Goal: Find specific page/section: Find specific page/section

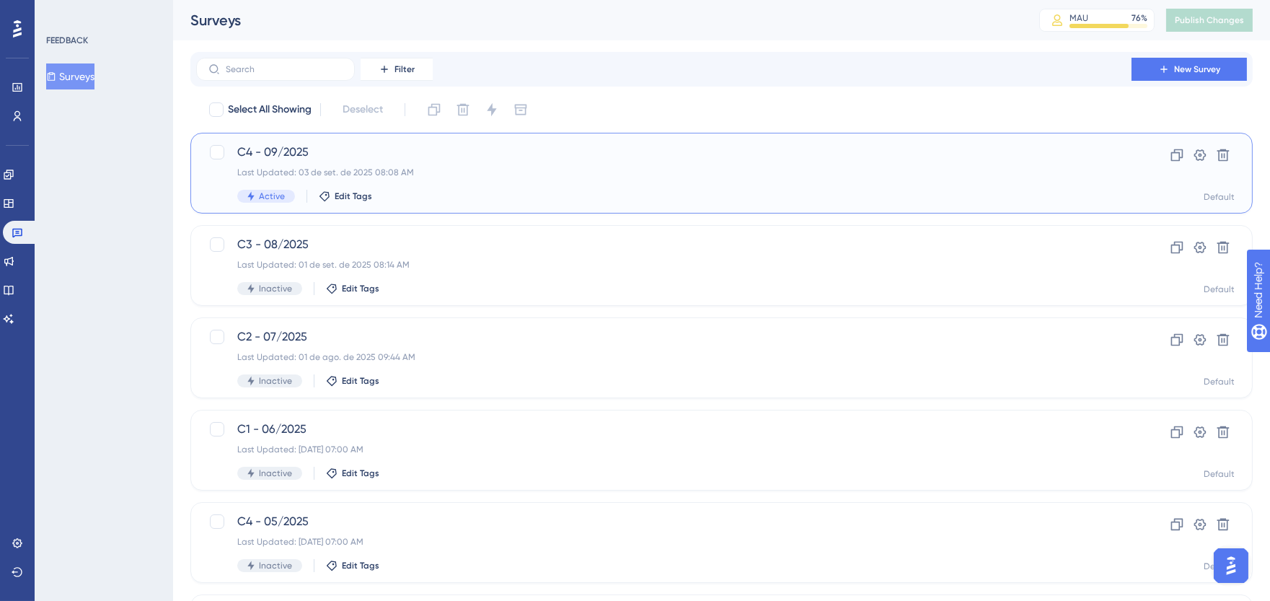
click at [686, 151] on span "C4 - 09/2025" at bounding box center [663, 152] width 853 height 17
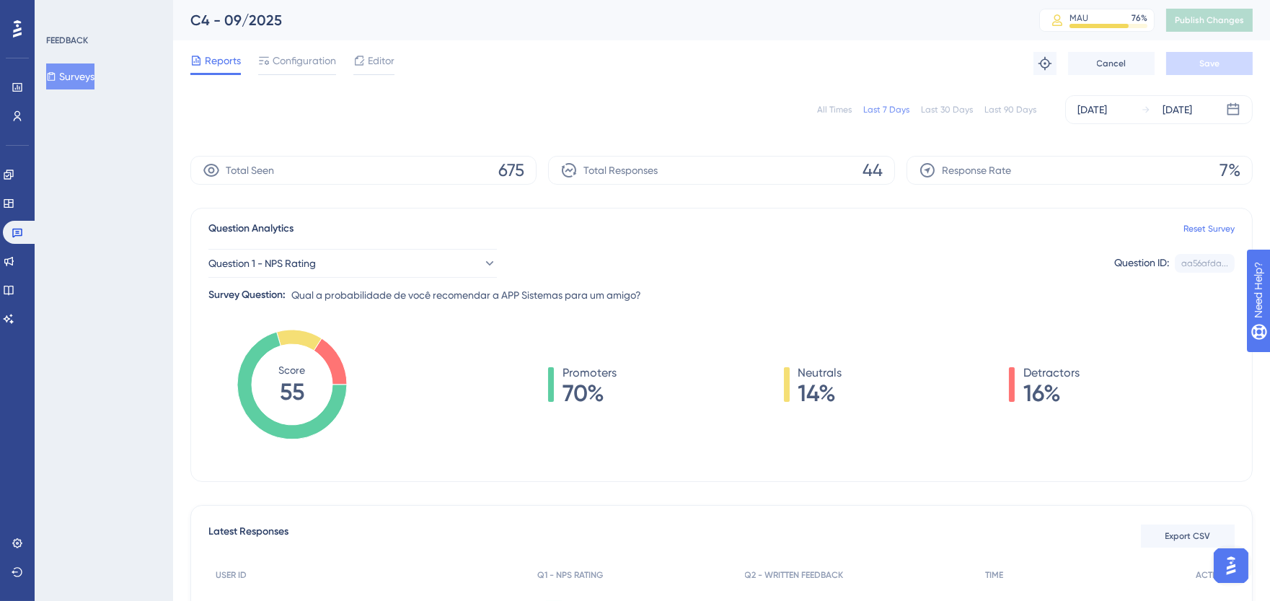
click at [829, 110] on div "All Times" at bounding box center [834, 110] width 35 height 12
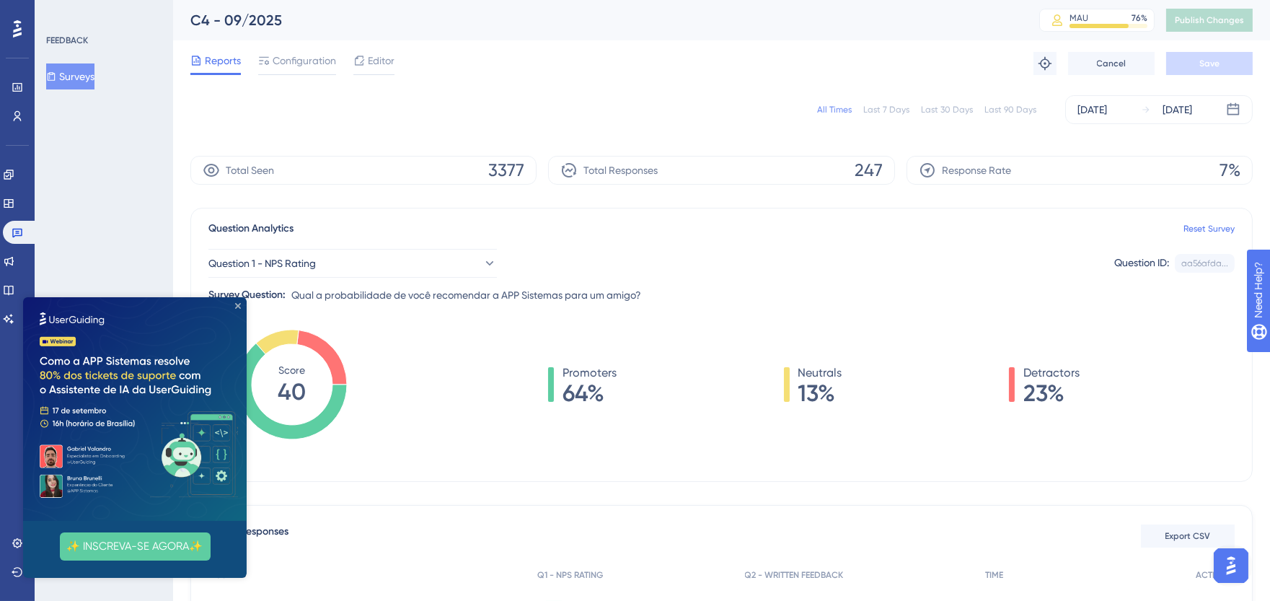
click at [239, 306] on icon "Close Preview" at bounding box center [238, 306] width 6 height 6
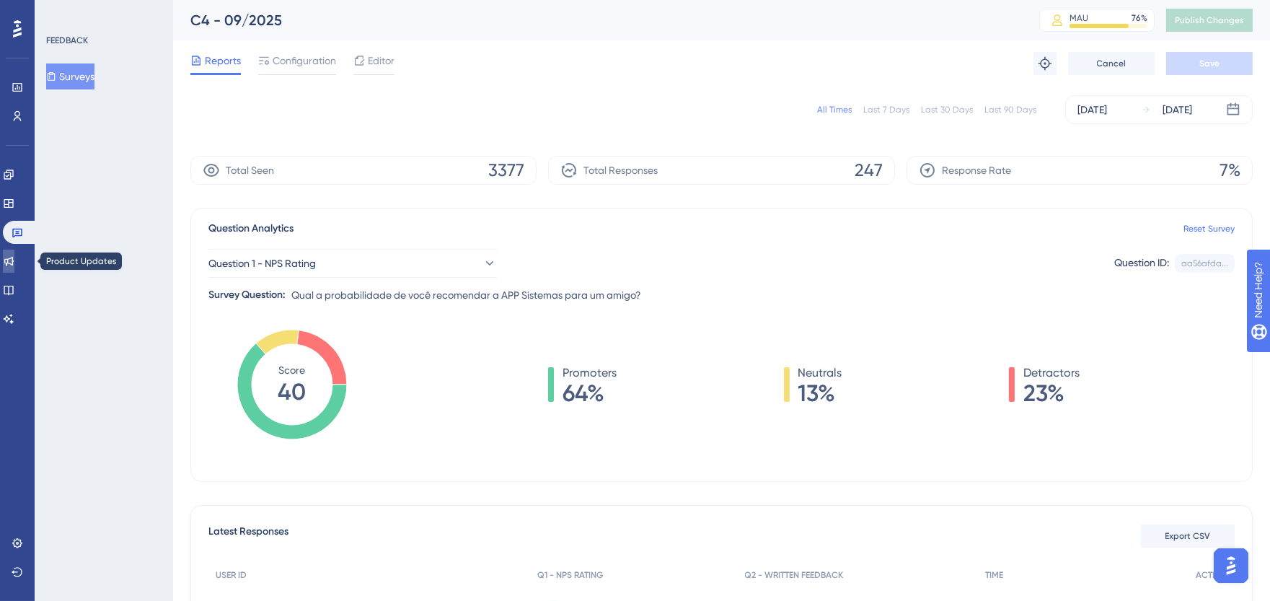
click at [14, 264] on icon at bounding box center [9, 261] width 12 height 12
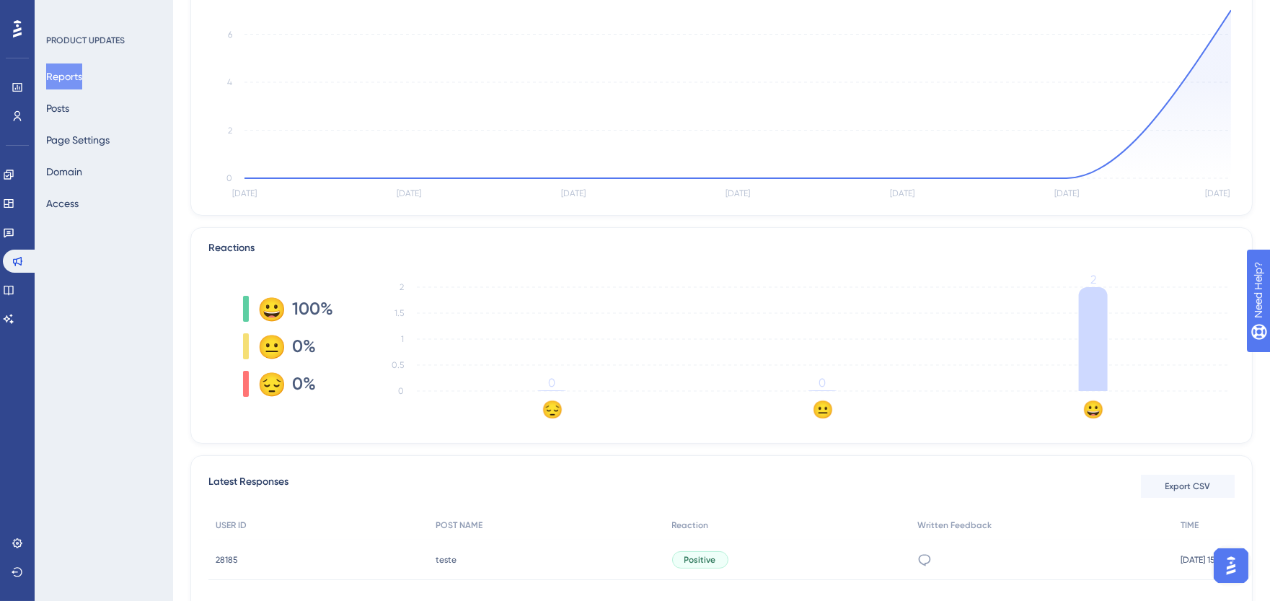
scroll to position [285, 0]
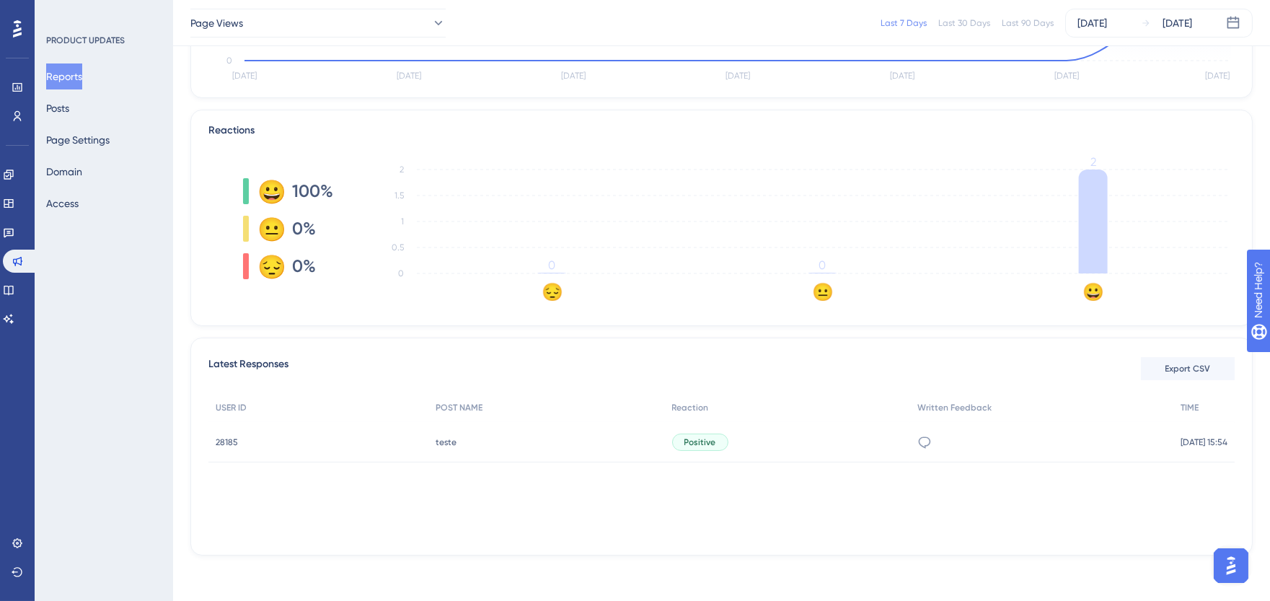
click at [222, 441] on span "28185" at bounding box center [227, 442] width 22 height 12
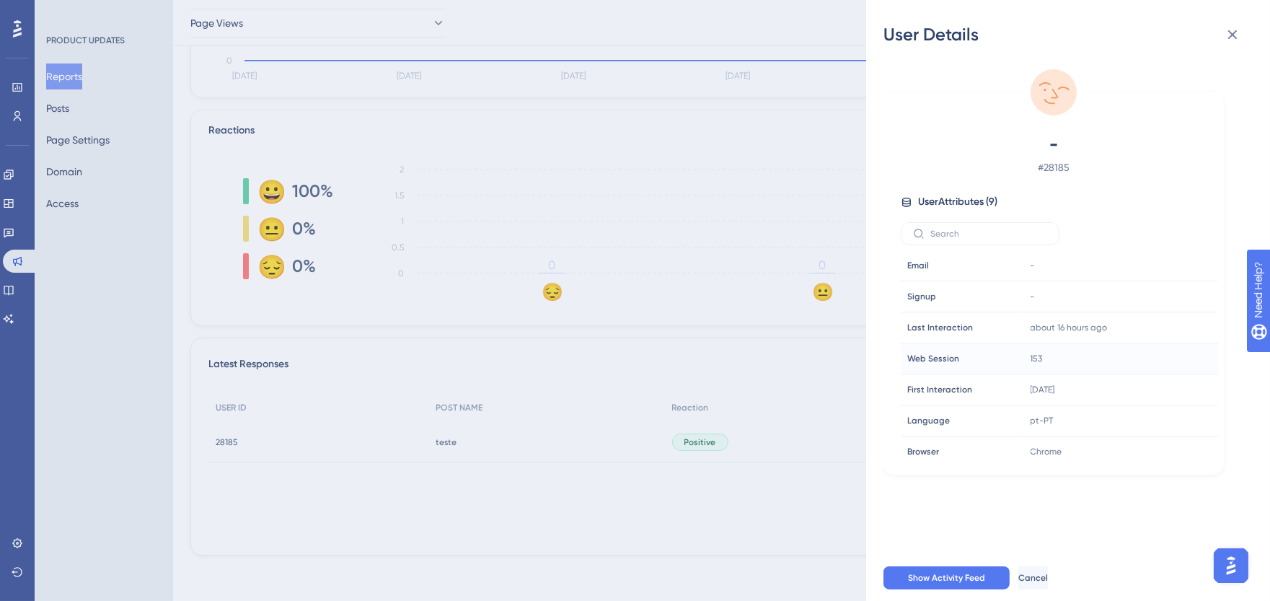
scroll to position [0, 0]
click at [960, 583] on span "Show Activity Feed" at bounding box center [946, 578] width 77 height 12
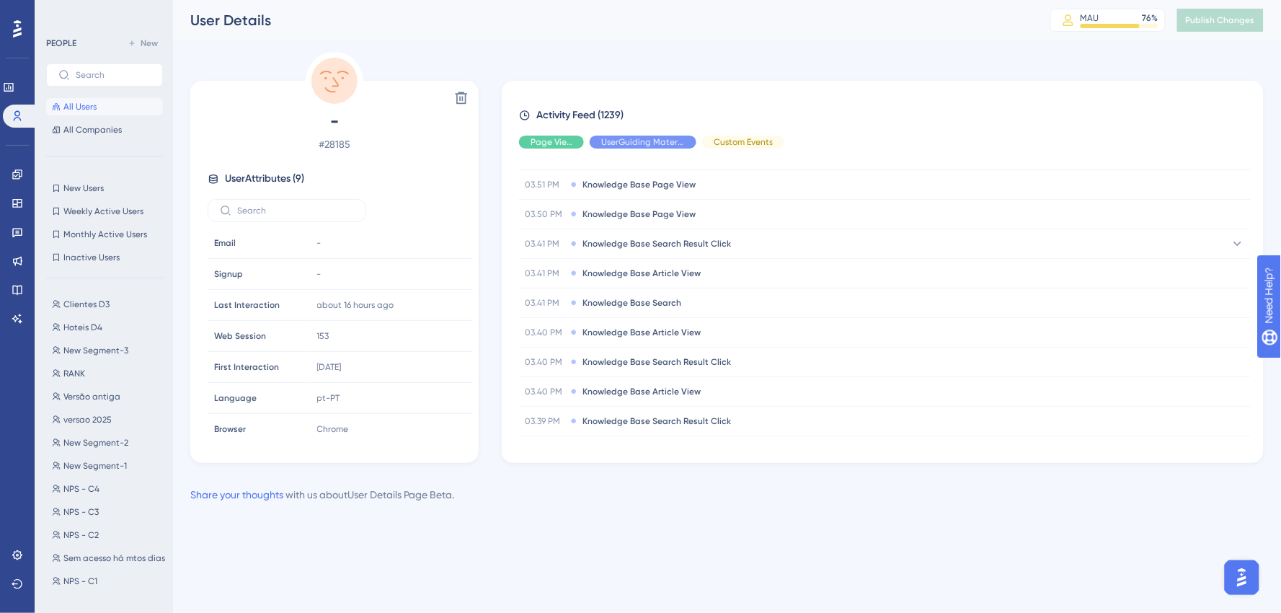
scroll to position [2050, 0]
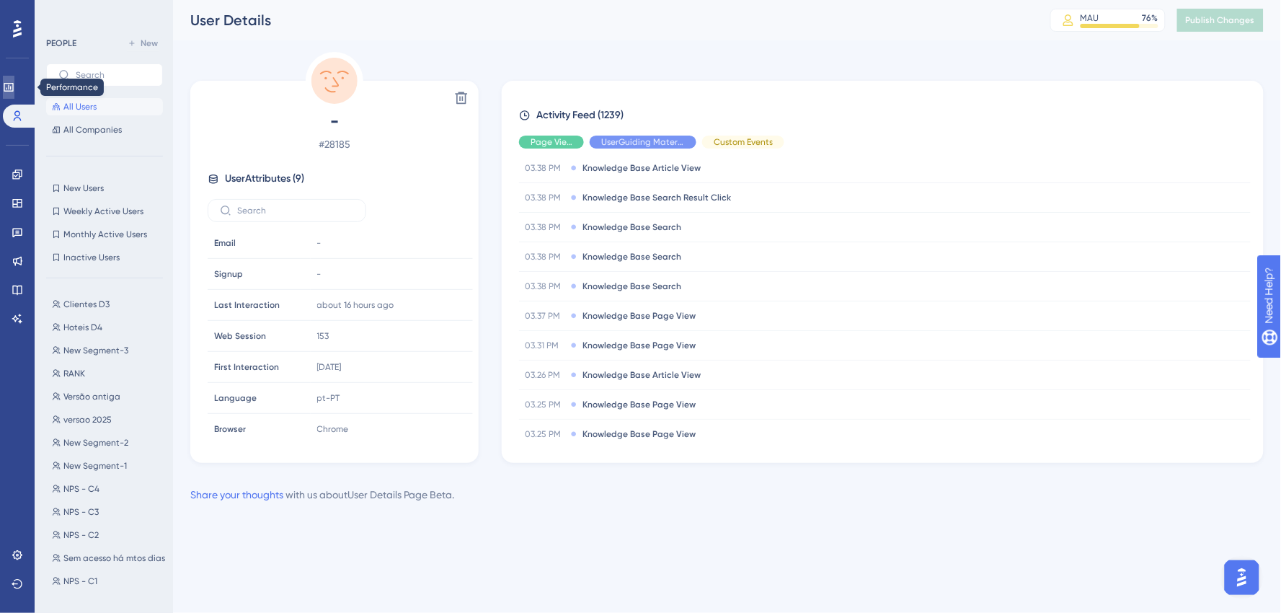
click at [14, 88] on icon at bounding box center [9, 87] width 12 height 12
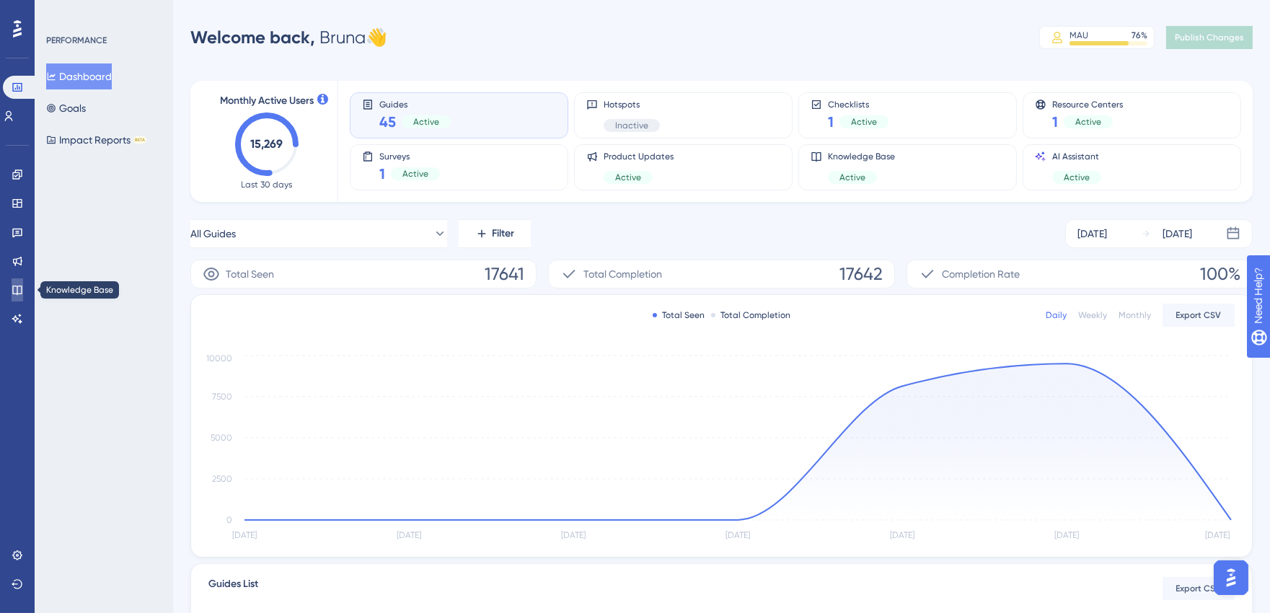
drag, startPoint x: 12, startPoint y: 290, endPoint x: 314, endPoint y: 222, distance: 309.0
click at [12, 290] on icon at bounding box center [16, 290] width 9 height 9
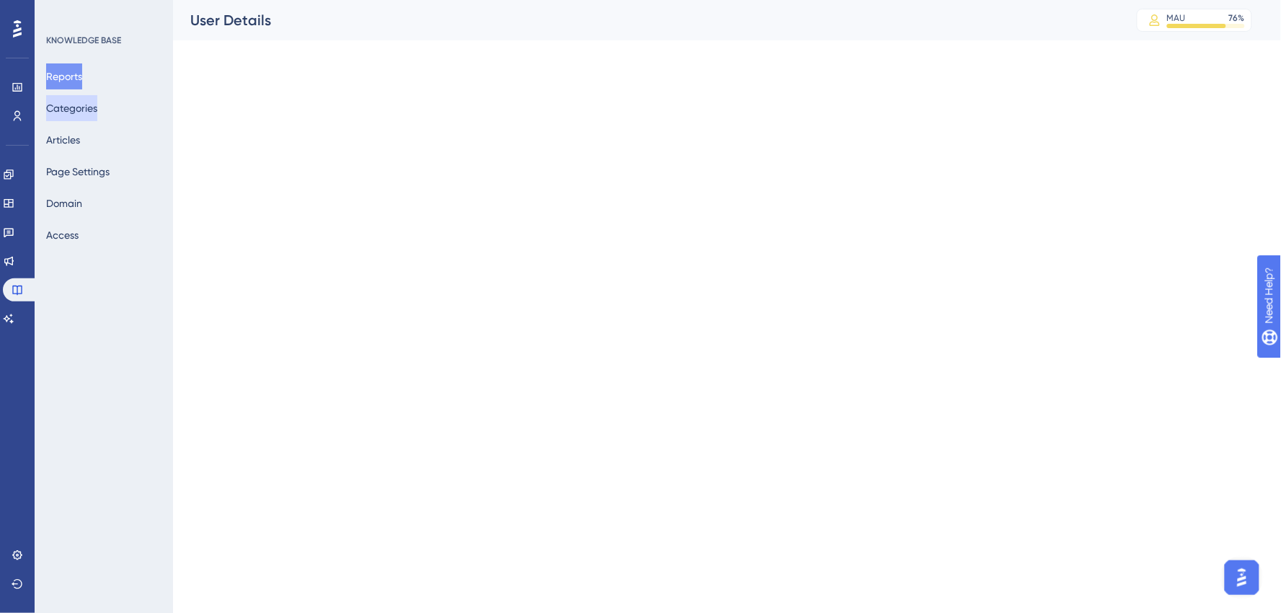
click at [87, 102] on button "Categories" at bounding box center [71, 108] width 51 height 26
